Goal: Task Accomplishment & Management: Manage account settings

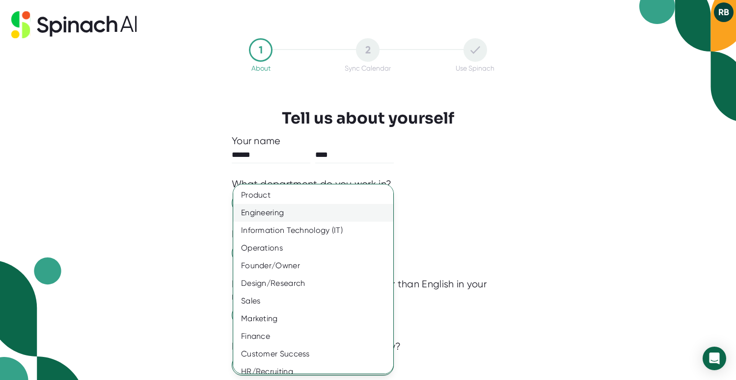
click at [295, 215] on div "Engineering" at bounding box center [313, 213] width 160 height 18
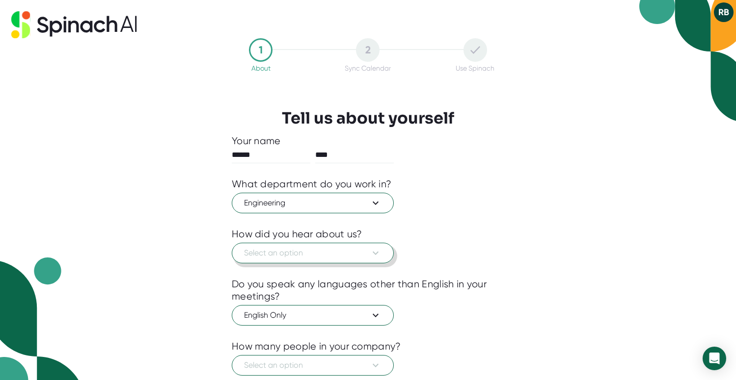
click at [282, 252] on span "Select an option" at bounding box center [312, 253] width 137 height 12
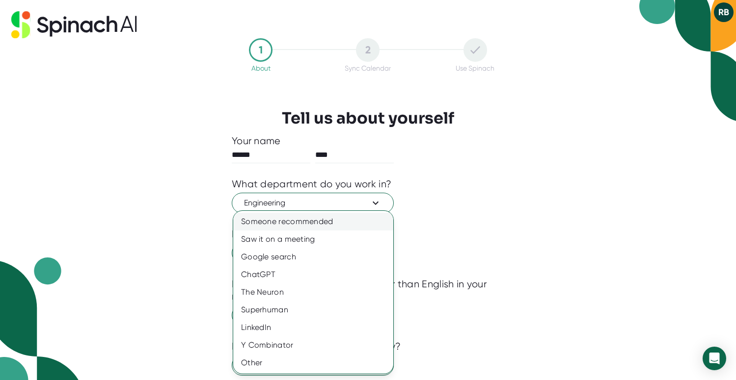
click at [310, 223] on div "Someone recommended" at bounding box center [313, 222] width 160 height 18
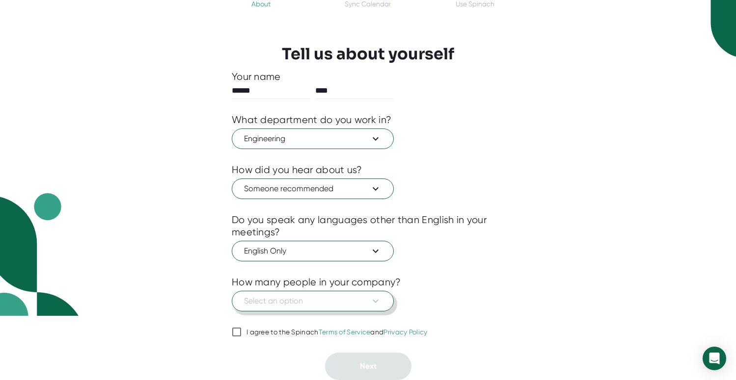
scroll to position [64, 0]
click at [309, 250] on span "English Only" at bounding box center [312, 251] width 137 height 12
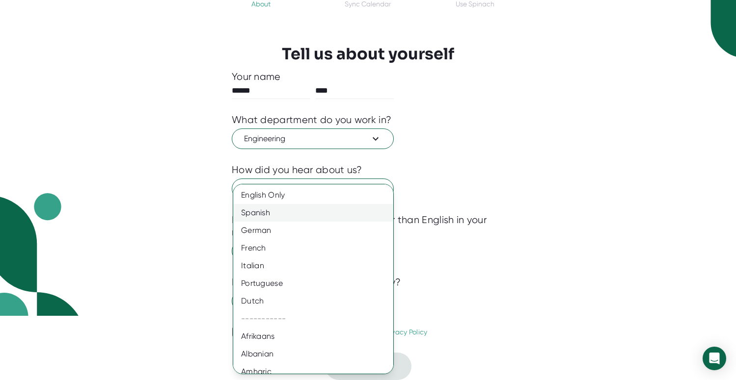
scroll to position [10, 0]
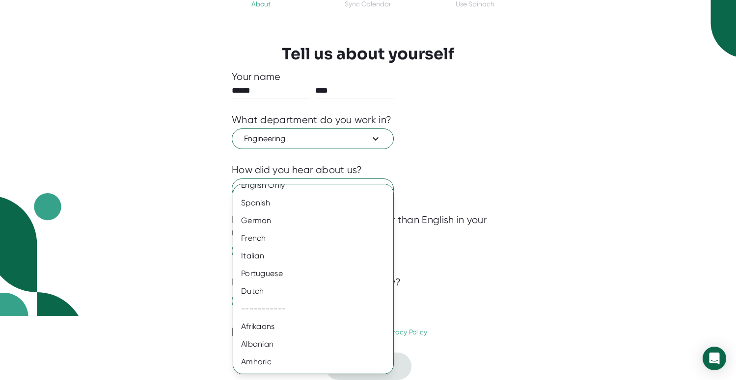
click at [470, 236] on div at bounding box center [368, 190] width 736 height 380
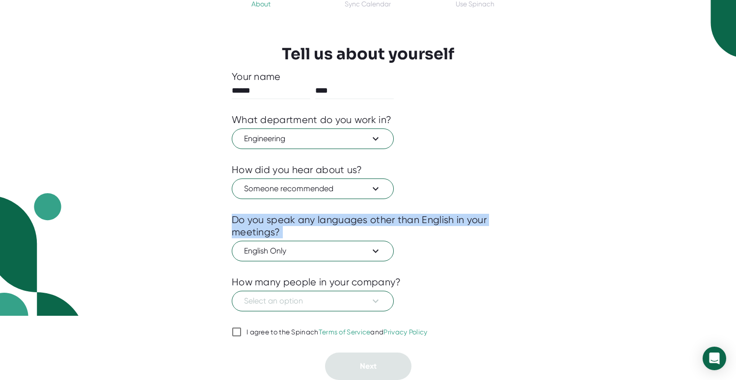
drag, startPoint x: 418, startPoint y: 210, endPoint x: 441, endPoint y: 250, distance: 46.4
click at [440, 252] on div "Your name ****** **** What department do you work in? Engineering How did you h…" at bounding box center [368, 226] width 272 height 310
drag, startPoint x: 441, startPoint y: 241, endPoint x: 420, endPoint y: 212, distance: 35.4
click at [421, 212] on div "Your name ****** **** What department do you work in? Engineering How did you h…" at bounding box center [368, 226] width 272 height 310
drag, startPoint x: 420, startPoint y: 212, endPoint x: 436, endPoint y: 235, distance: 27.1
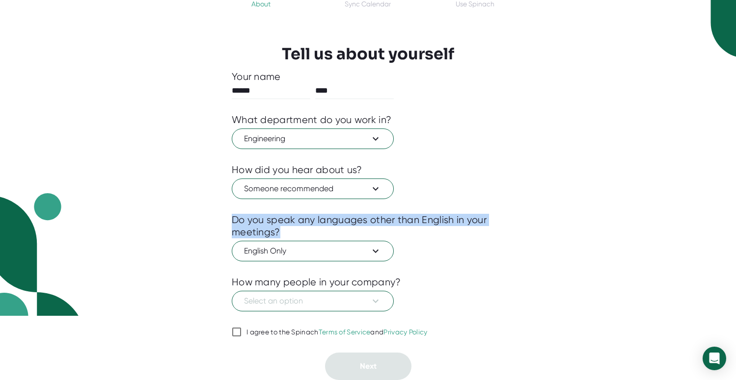
click at [435, 233] on div "Your name ****** **** What department do you work in? Engineering How did you h…" at bounding box center [368, 226] width 272 height 310
drag, startPoint x: 436, startPoint y: 235, endPoint x: 421, endPoint y: 208, distance: 30.7
click at [421, 208] on div "Your name ****** **** What department do you work in? Engineering How did you h…" at bounding box center [368, 226] width 272 height 310
click at [421, 208] on div at bounding box center [368, 206] width 272 height 15
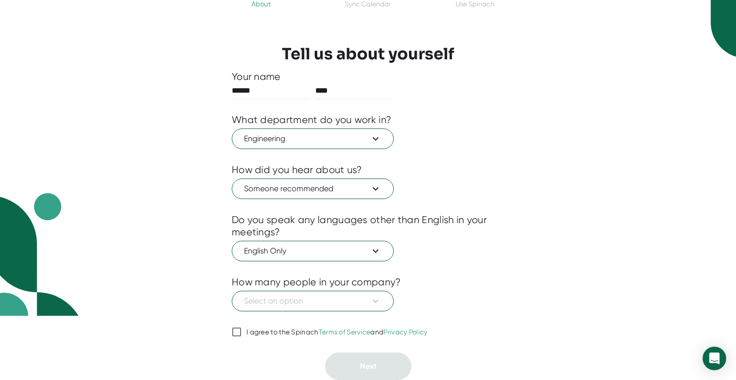
click at [322, 313] on div at bounding box center [368, 319] width 272 height 15
click at [315, 303] on span "Select an option" at bounding box center [312, 301] width 137 height 12
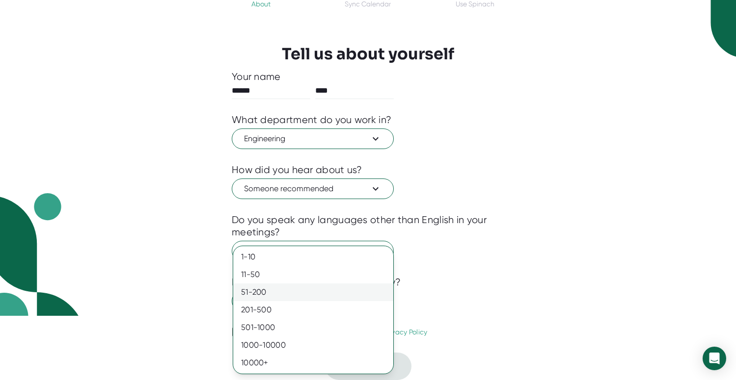
click at [276, 296] on div "51-200" at bounding box center [313, 293] width 160 height 18
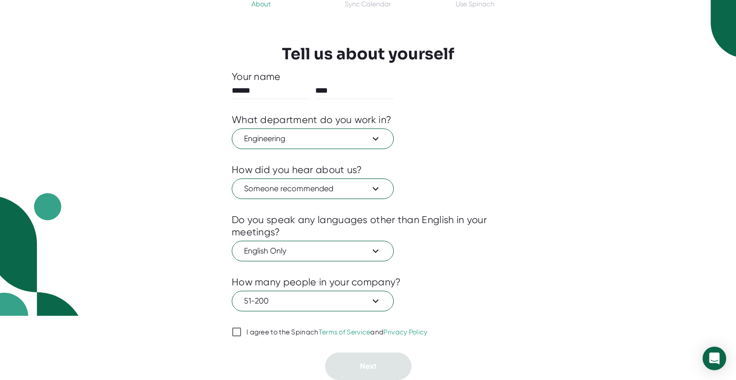
click at [248, 338] on div at bounding box center [368, 345] width 272 height 15
click at [248, 335] on div "I agree to the Spinach Terms of Service and Privacy Policy" at bounding box center [336, 332] width 181 height 9
click at [241, 335] on input "I agree to the Spinach Terms of Service and Privacy Policy" at bounding box center [237, 332] width 10 height 12
checkbox input "true"
click at [371, 366] on span "Next" at bounding box center [368, 366] width 17 height 9
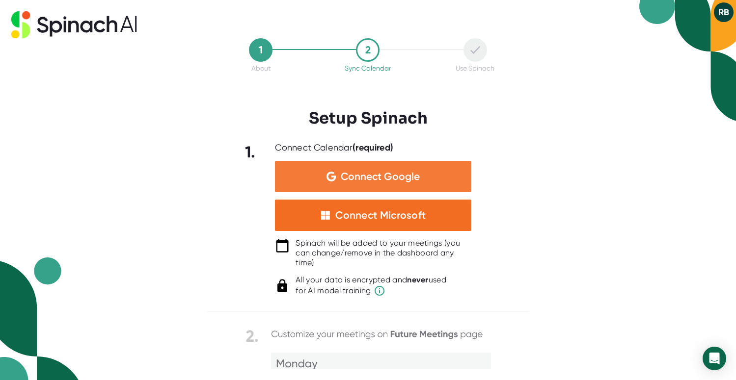
scroll to position [0, 0]
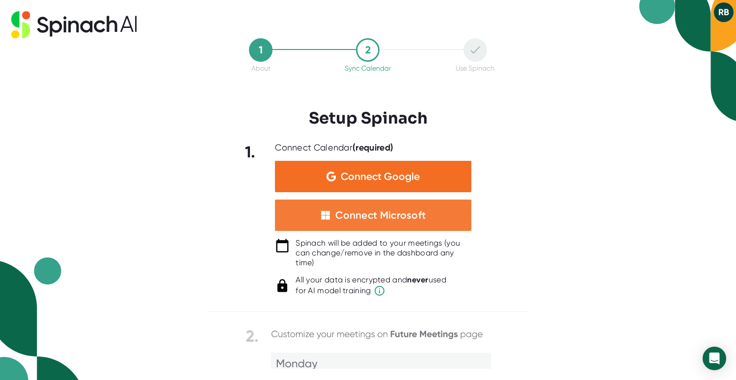
click at [385, 208] on div "Connect Microsoft" at bounding box center [373, 215] width 196 height 31
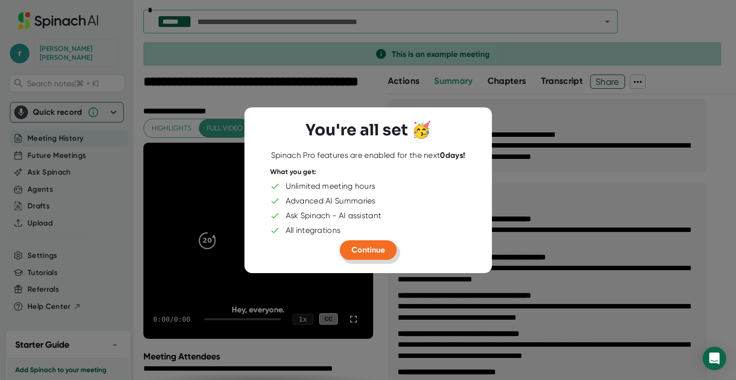
click at [366, 248] on span "Continue" at bounding box center [367, 249] width 33 height 9
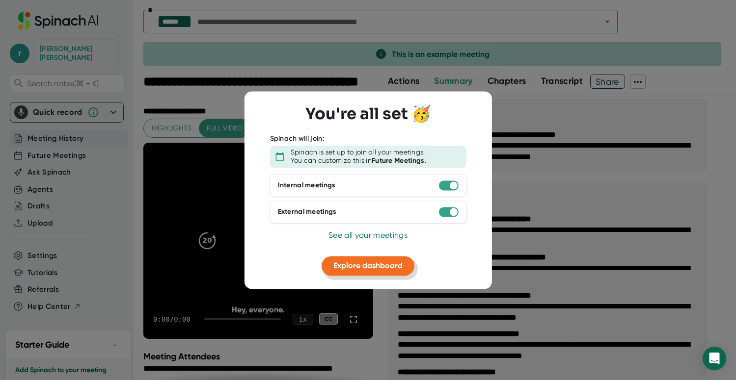
click at [362, 263] on span "Explore dashboard" at bounding box center [367, 265] width 69 height 9
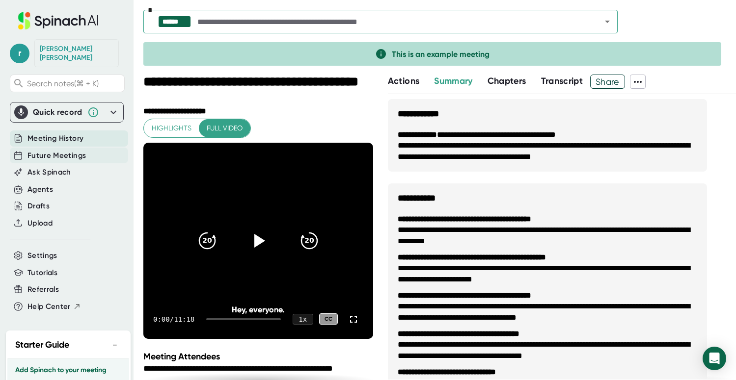
click at [45, 150] on span "Future Meetings" at bounding box center [56, 155] width 58 height 11
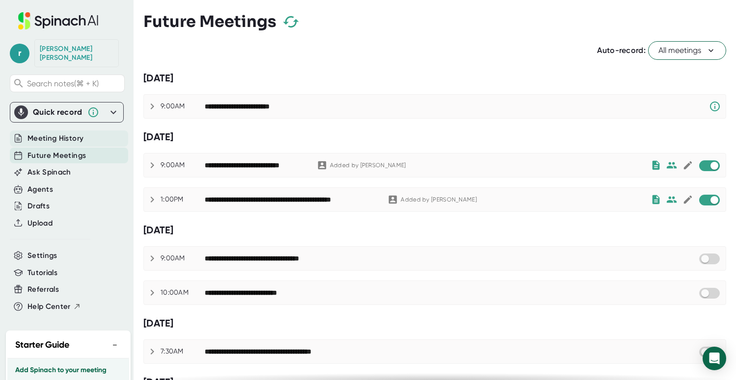
click at [59, 133] on span "Meeting History" at bounding box center [55, 138] width 56 height 11
